Goal: Find specific page/section: Find specific page/section

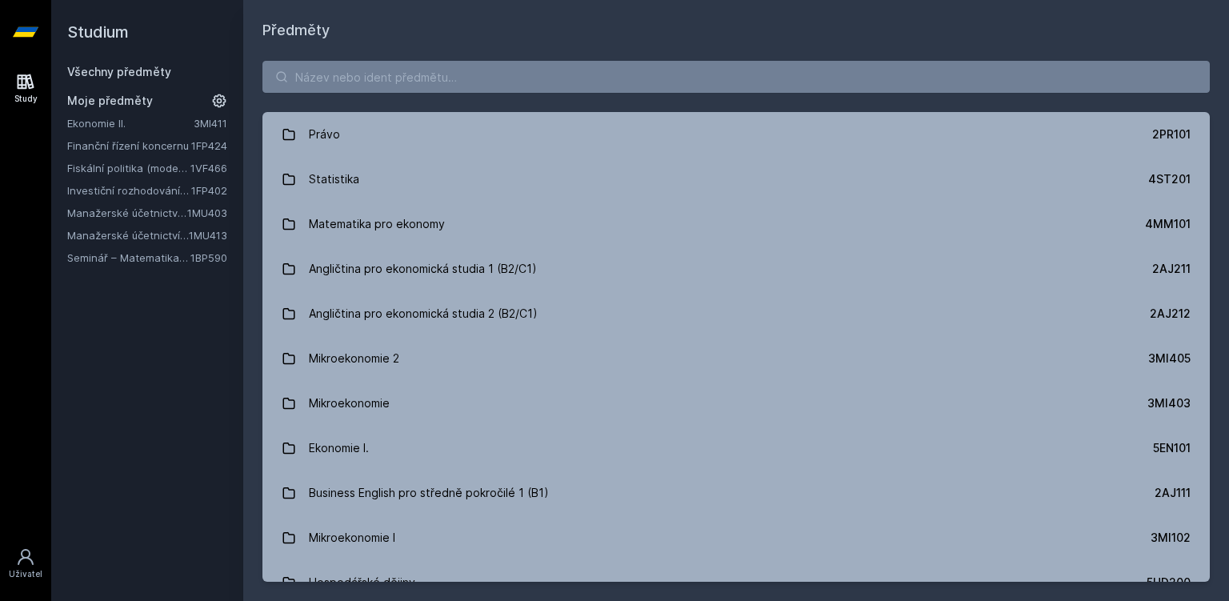
click at [130, 192] on link "Investiční rozhodování a dlouhodobé financování" at bounding box center [129, 190] width 124 height 16
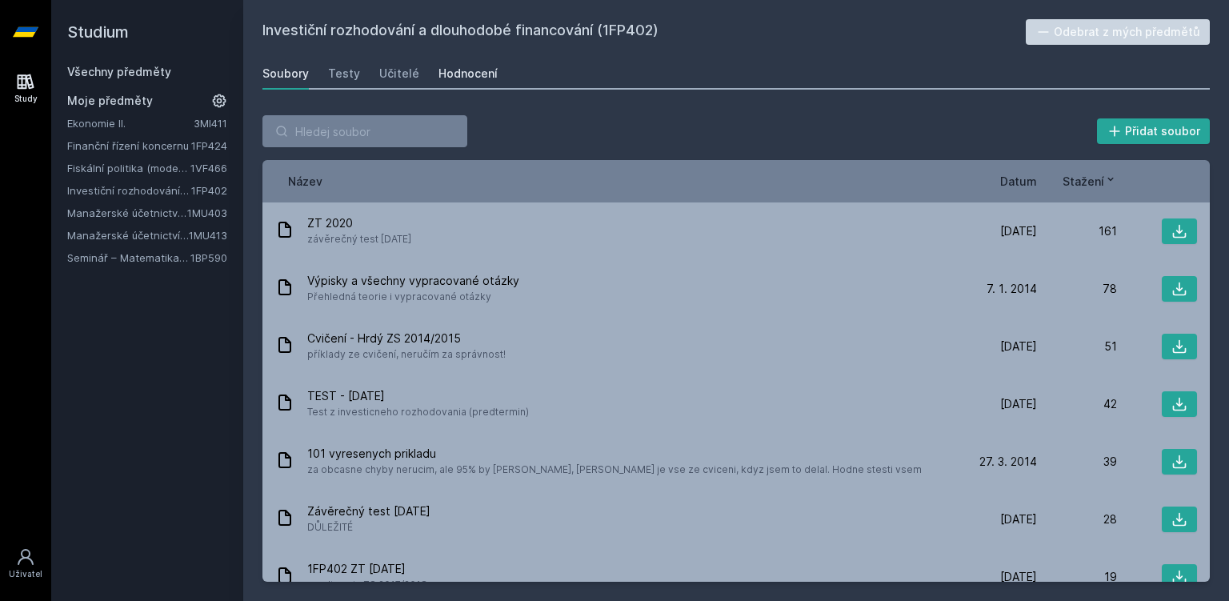
click at [459, 71] on div "Hodnocení" at bounding box center [468, 74] width 59 height 16
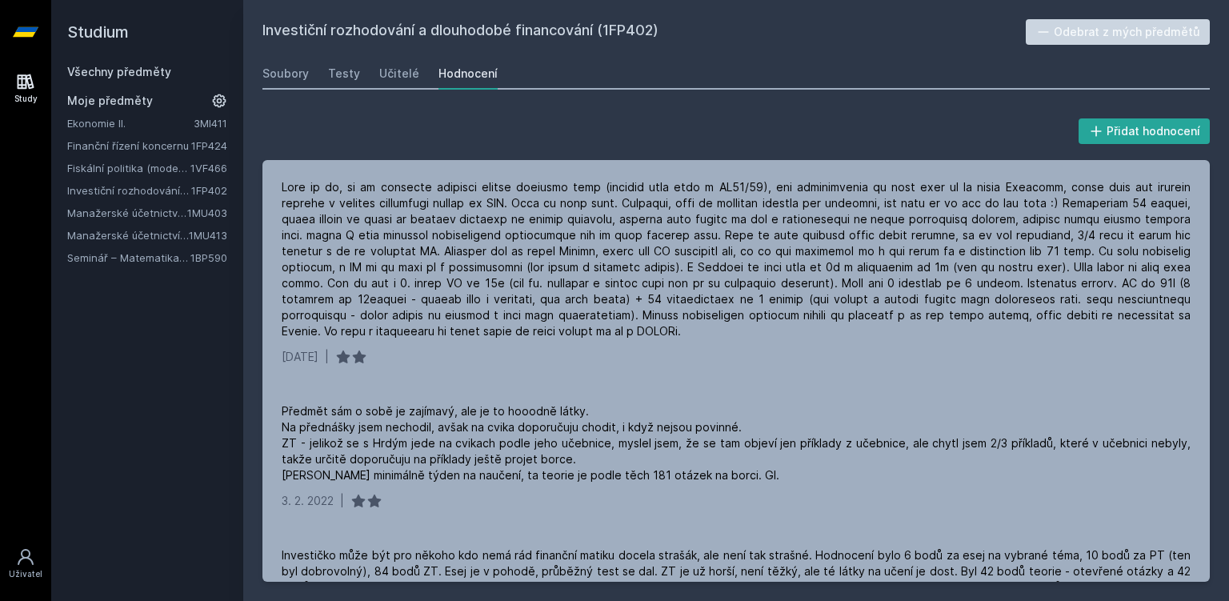
click at [168, 218] on link "Manažerské účetnictví II." at bounding box center [127, 213] width 120 height 16
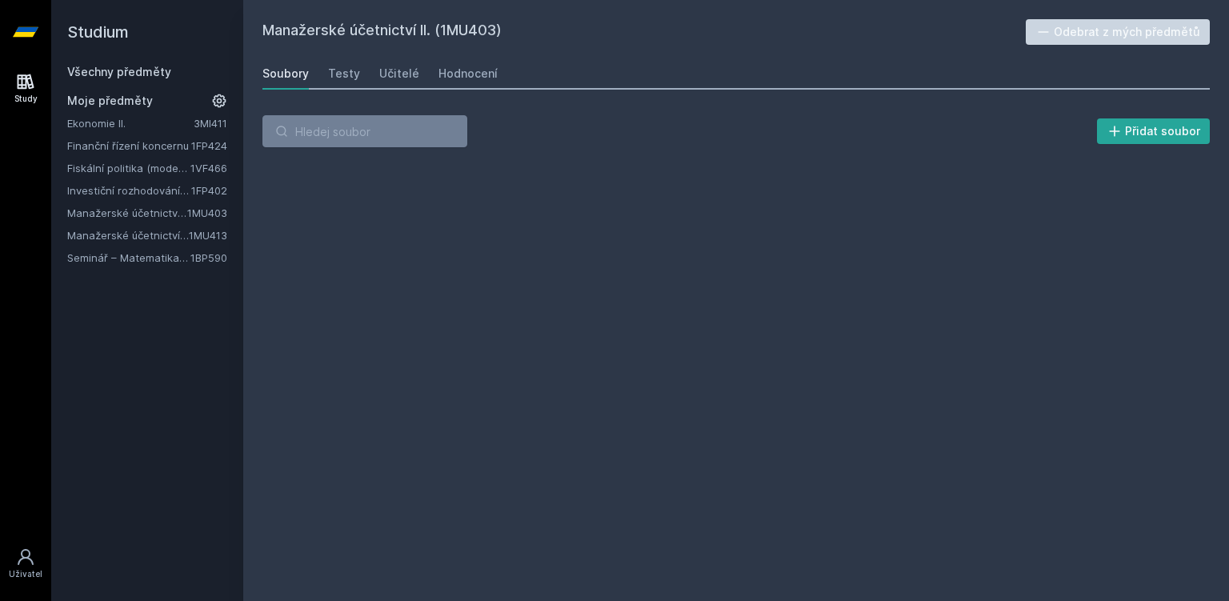
click at [495, 58] on div "Soubory Testy Učitelé Hodnocení" at bounding box center [736, 74] width 948 height 32
click at [472, 74] on div "Hodnocení" at bounding box center [468, 74] width 59 height 16
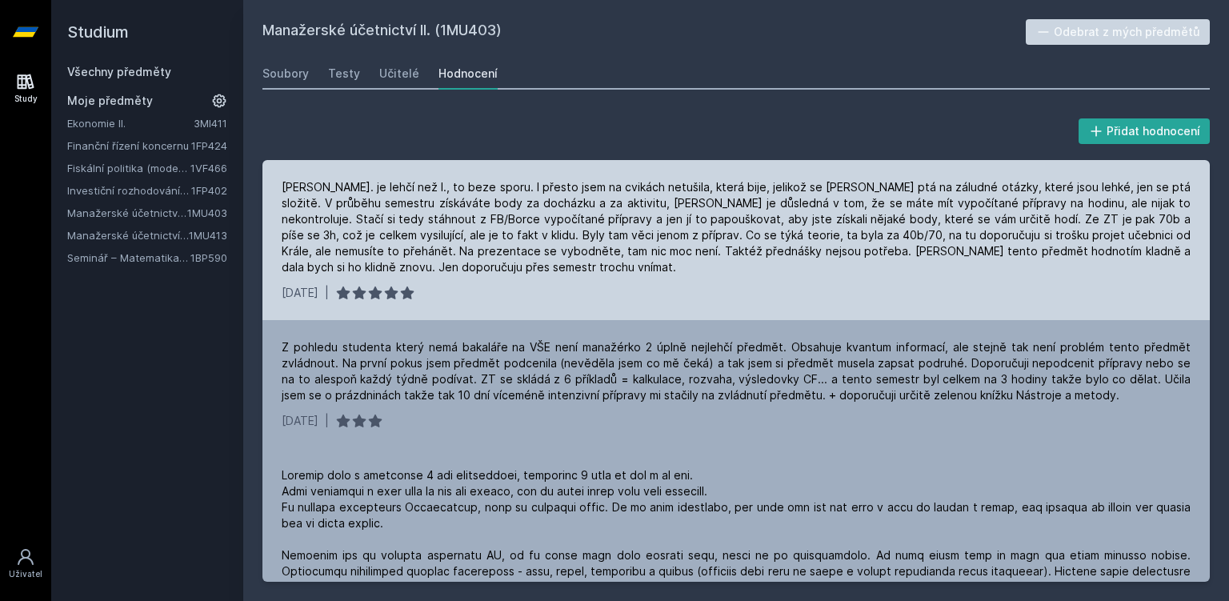
scroll to position [92, 0]
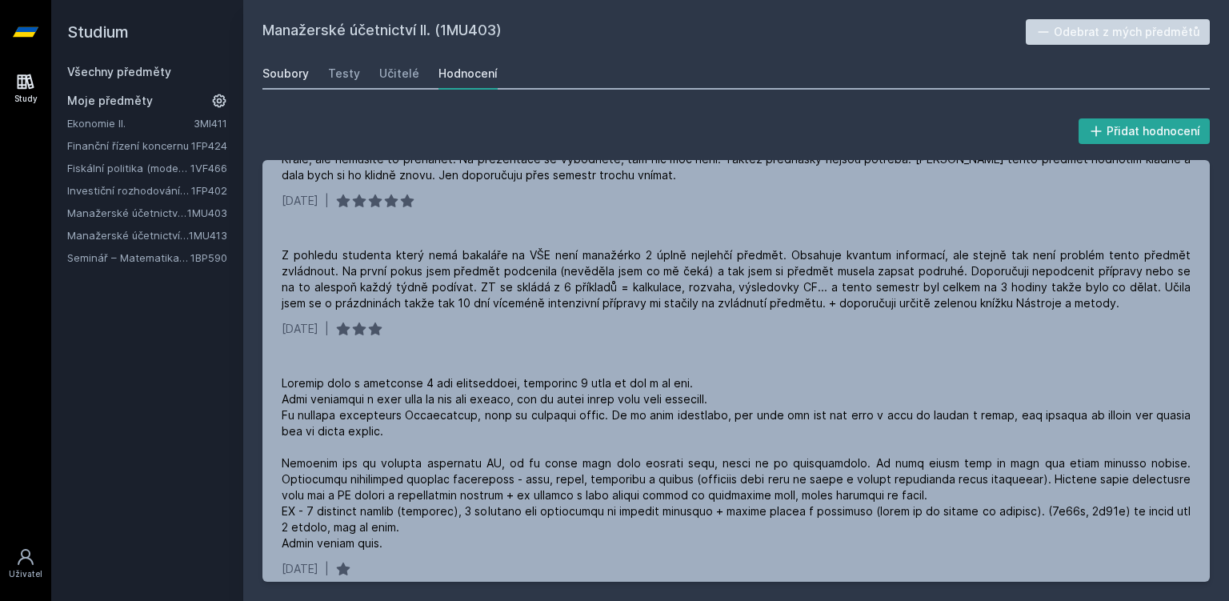
click at [299, 74] on div "Soubory" at bounding box center [285, 74] width 46 height 16
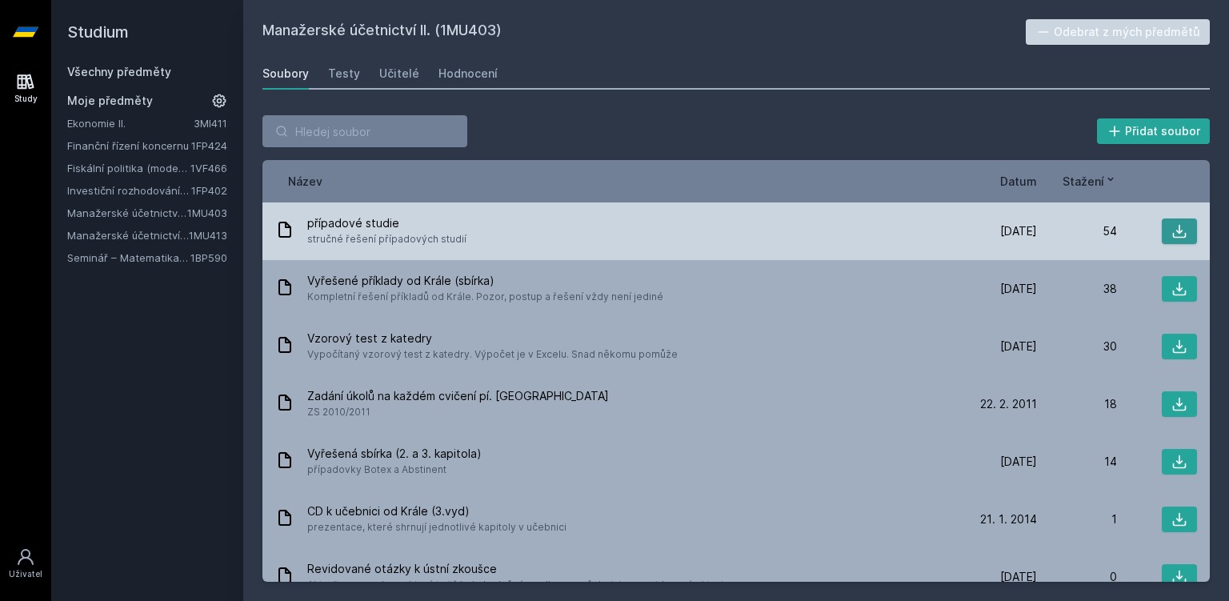
click at [1164, 231] on button at bounding box center [1179, 231] width 35 height 26
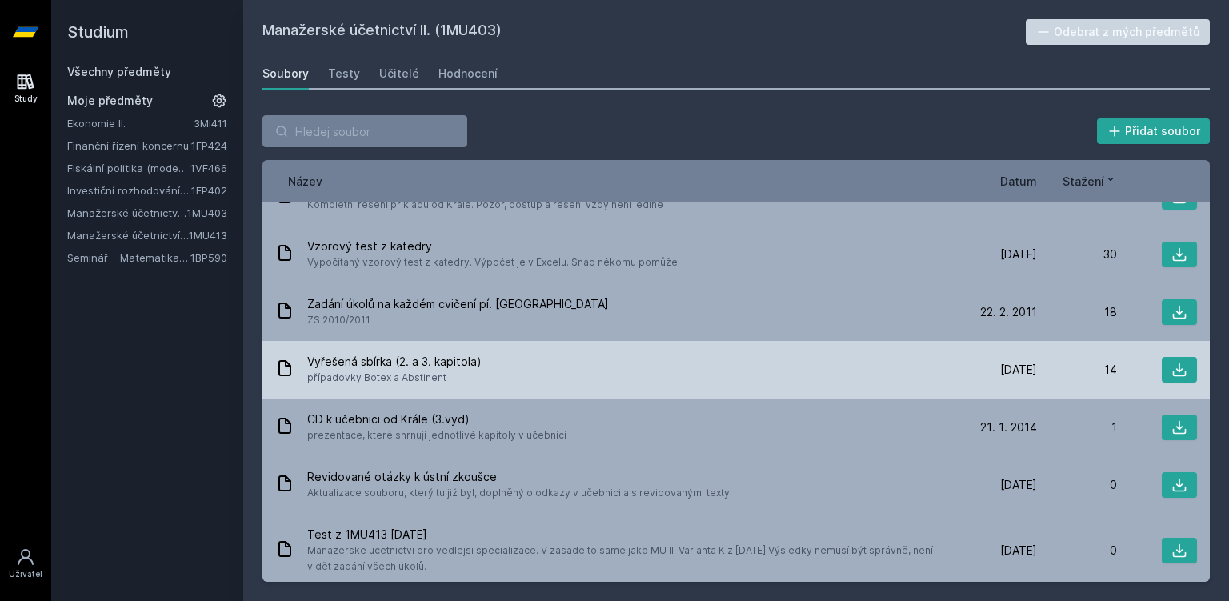
scroll to position [184, 0]
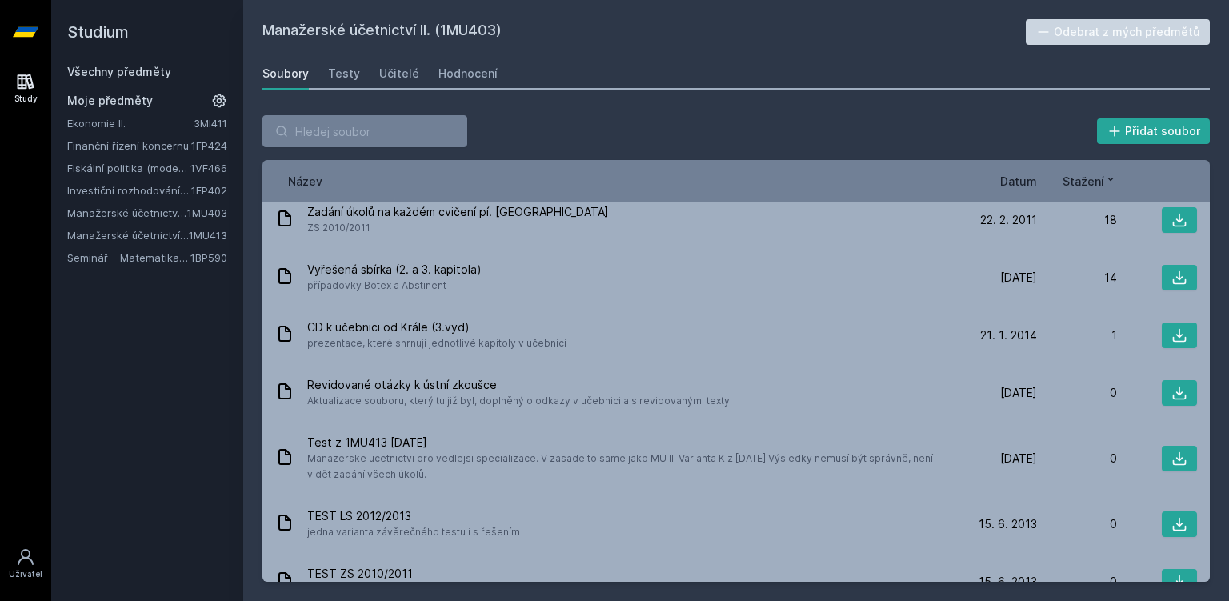
click at [129, 228] on link "Manažerské účetnictví pro vedlejší specializaci" at bounding box center [128, 235] width 122 height 16
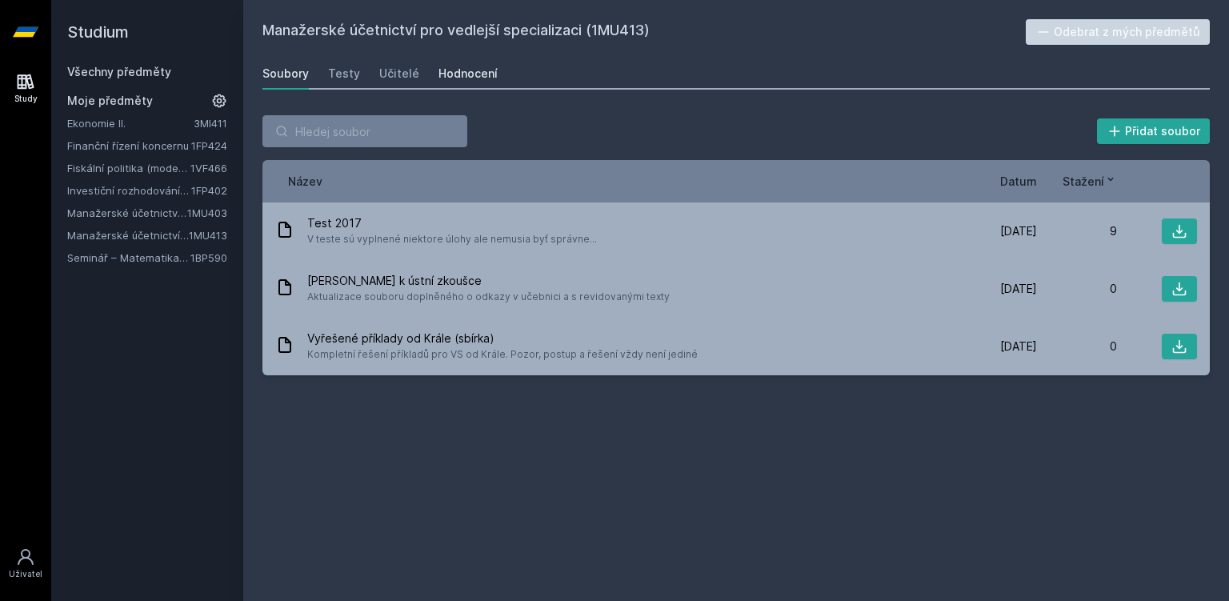
click at [478, 76] on div "Hodnocení" at bounding box center [468, 74] width 59 height 16
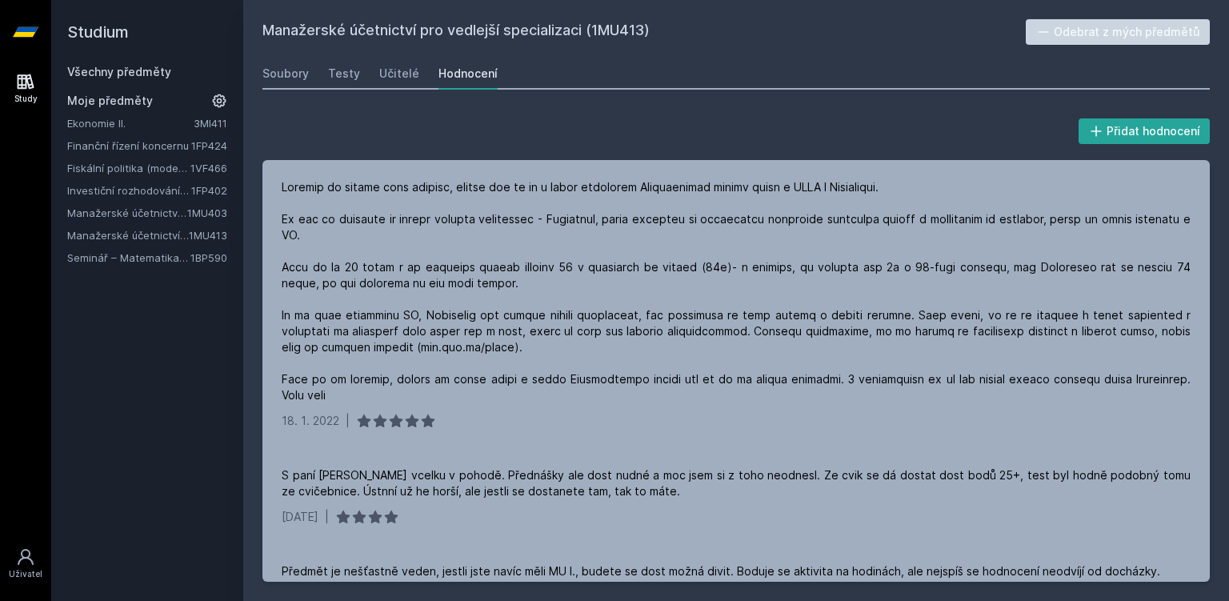
click at [42, 91] on link "Study" at bounding box center [25, 88] width 45 height 49
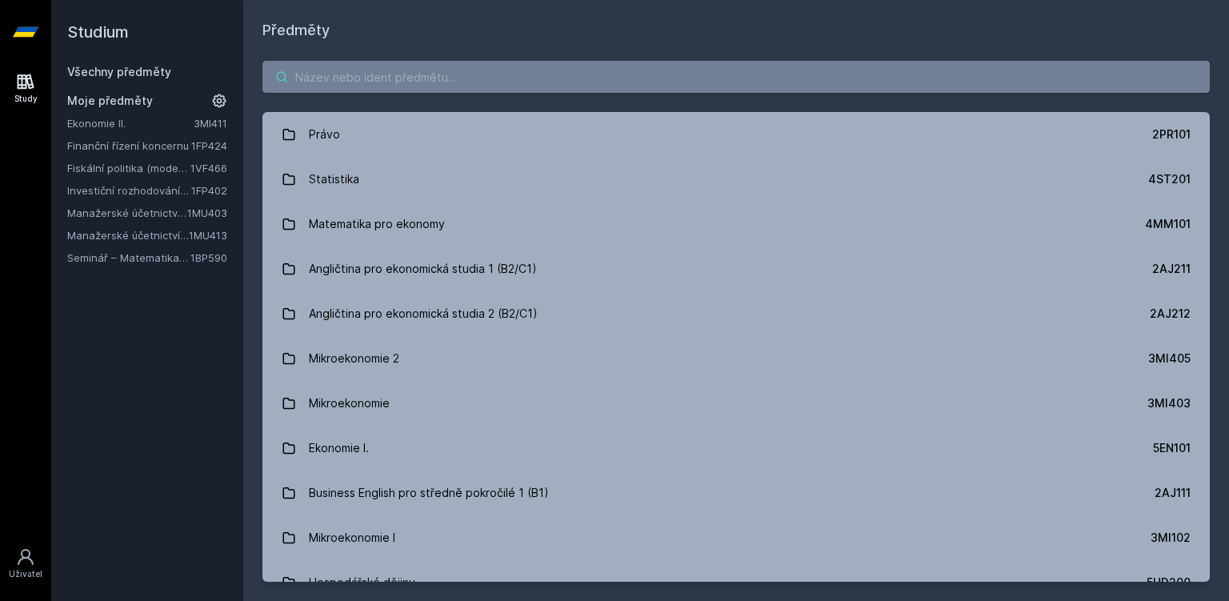
click at [423, 91] on input "search" at bounding box center [736, 77] width 948 height 32
paste input "Finanční účetnictví pro vedlejší specializaci"
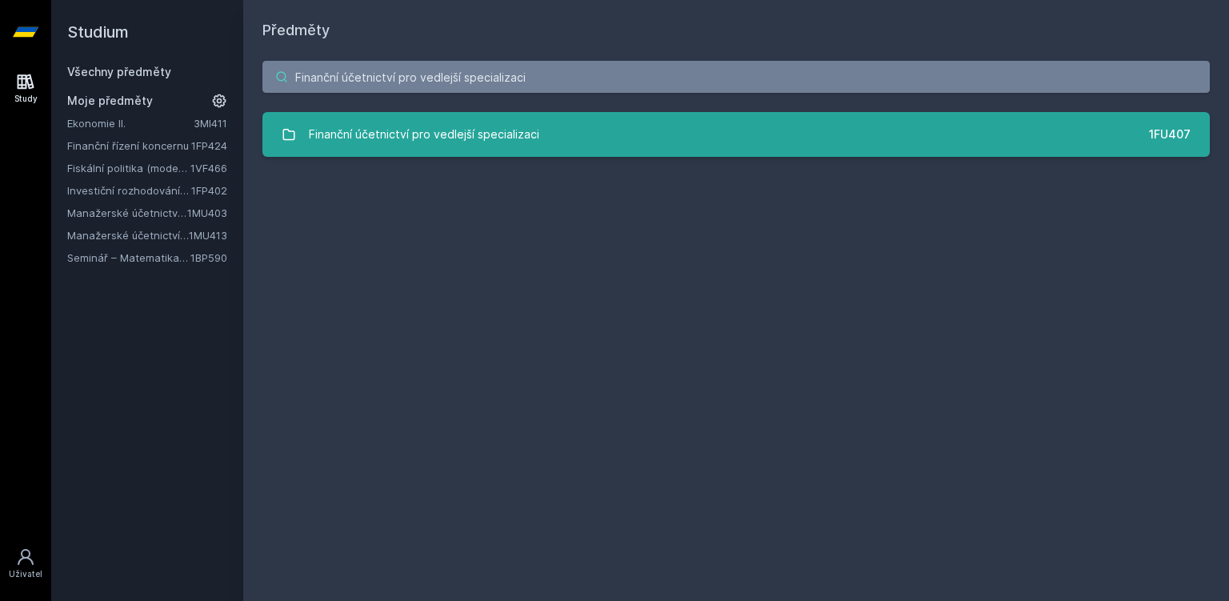
type input "Finanční účetnictví pro vedlejší specializaci"
click at [446, 131] on div "Finanční účetnictví pro vedlejší specializaci" at bounding box center [424, 134] width 230 height 32
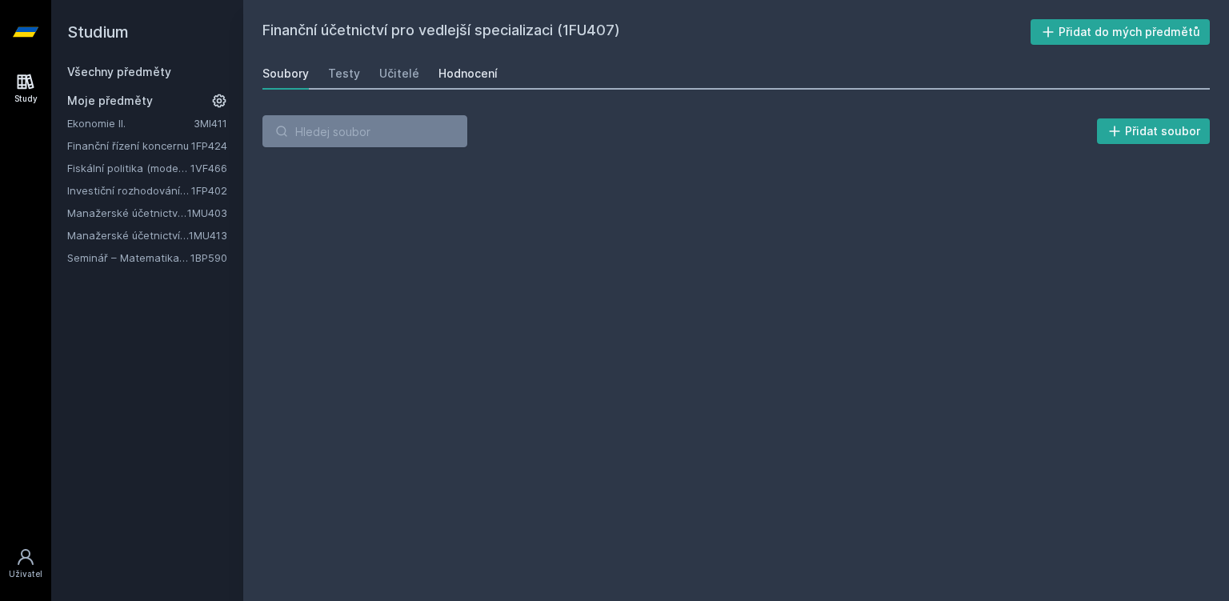
click at [453, 78] on div "Hodnocení" at bounding box center [468, 74] width 59 height 16
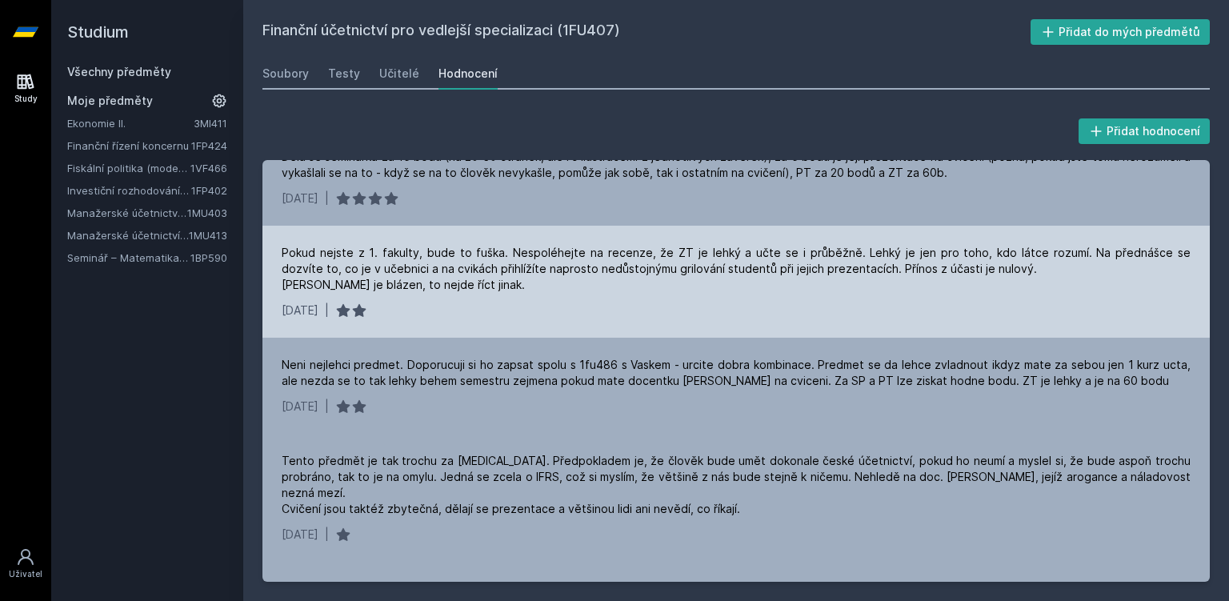
scroll to position [829, 0]
